Goal: Transaction & Acquisition: Purchase product/service

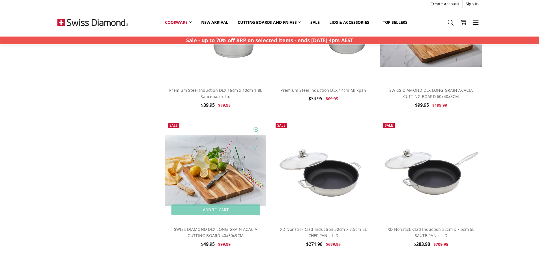
scroll to position [1245, 0]
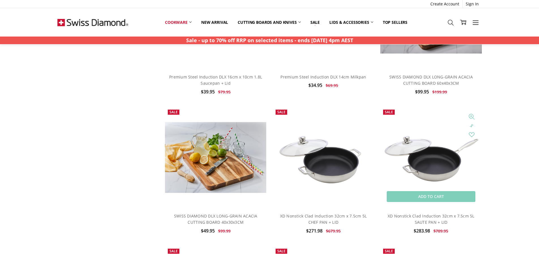
click at [416, 166] on img at bounding box center [430, 157] width 101 height 68
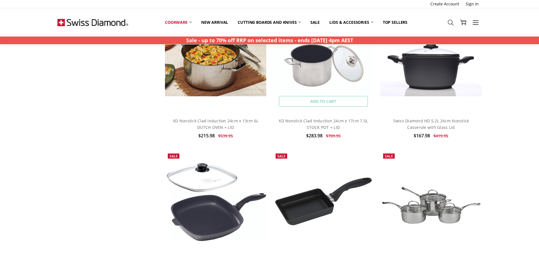
scroll to position [892, 0]
